Goal: Navigation & Orientation: Understand site structure

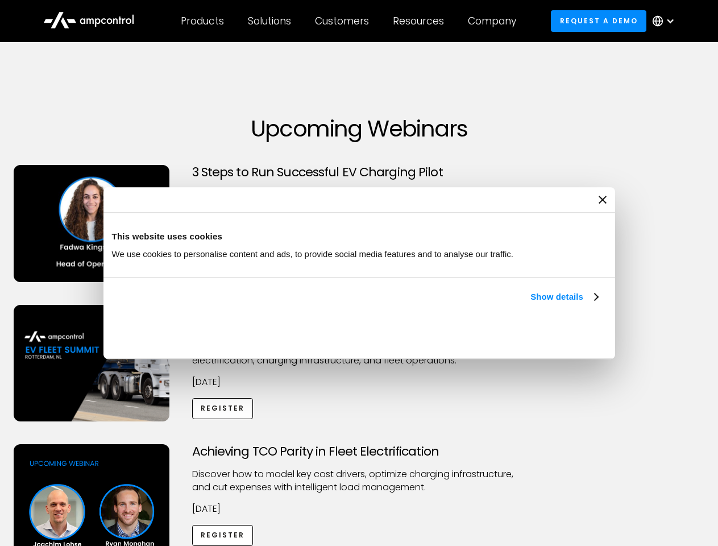
click at [530, 303] on link "Show details" at bounding box center [563, 297] width 67 height 14
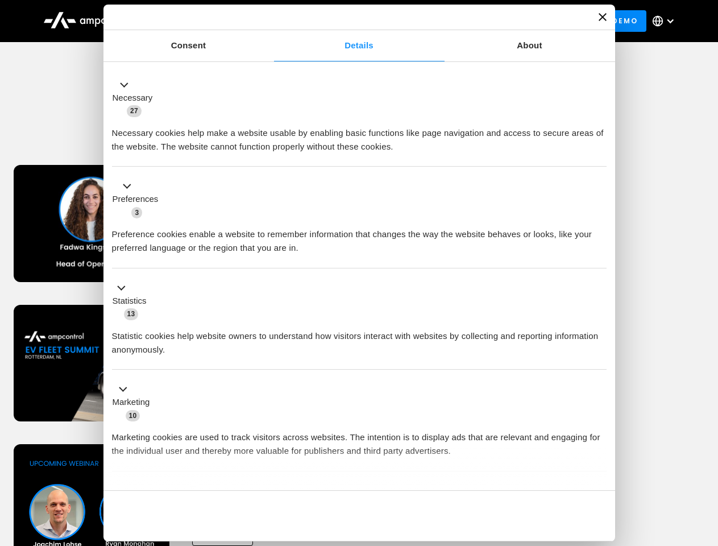
click at [599, 153] on div "Necessary cookies help make a website usable by enabling basic functions like p…" at bounding box center [359, 136] width 494 height 36
click at [705, 458] on div "Achieving TCO Parity in Fleet Electrification Discover how to model key cost dr…" at bounding box center [359, 533] width 714 height 178
click at [350, 21] on div "Customers" at bounding box center [342, 21] width 54 height 13
click at [202, 21] on div "Products" at bounding box center [202, 21] width 43 height 13
click at [270, 21] on div "Solutions" at bounding box center [269, 21] width 43 height 13
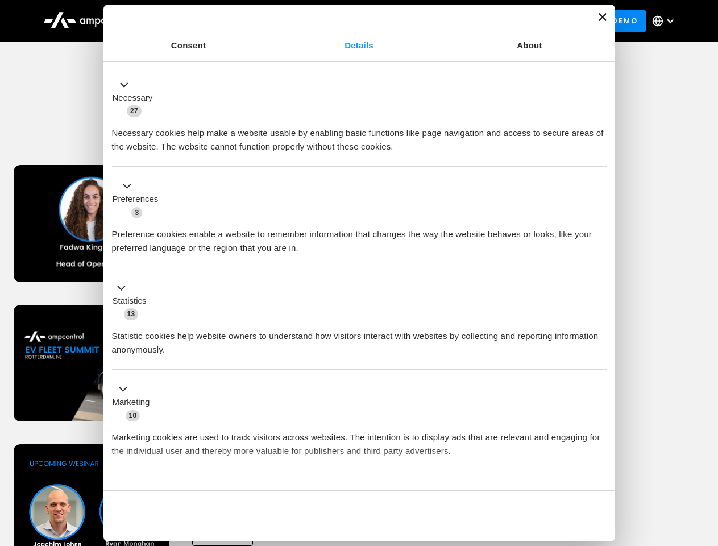
click at [344, 21] on div "Customers" at bounding box center [342, 21] width 54 height 13
click at [421, 21] on div "Resources" at bounding box center [418, 21] width 51 height 13
click at [496, 21] on div "Company" at bounding box center [492, 21] width 48 height 13
click at [666, 21] on div at bounding box center [670, 20] width 9 height 9
